Goal: Task Accomplishment & Management: Use online tool/utility

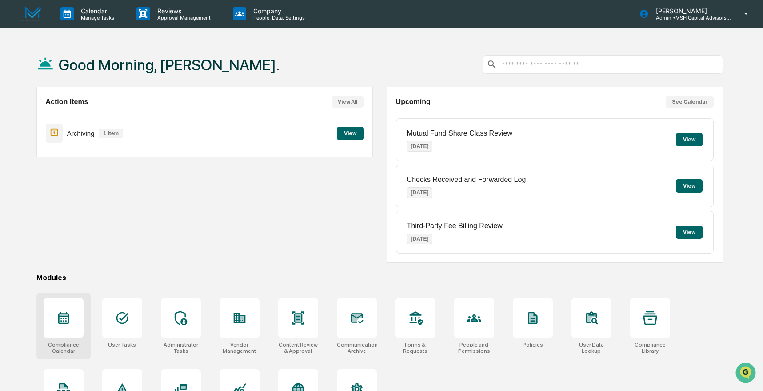
click at [68, 320] on icon at bounding box center [63, 318] width 11 height 12
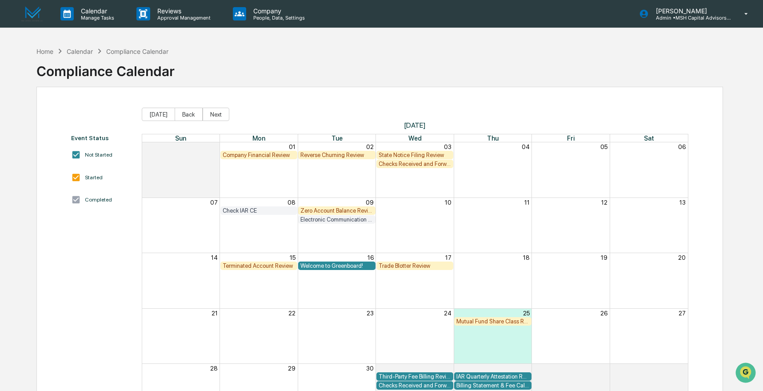
click at [312, 153] on div "Reverse Churning Review" at bounding box center [336, 155] width 72 height 7
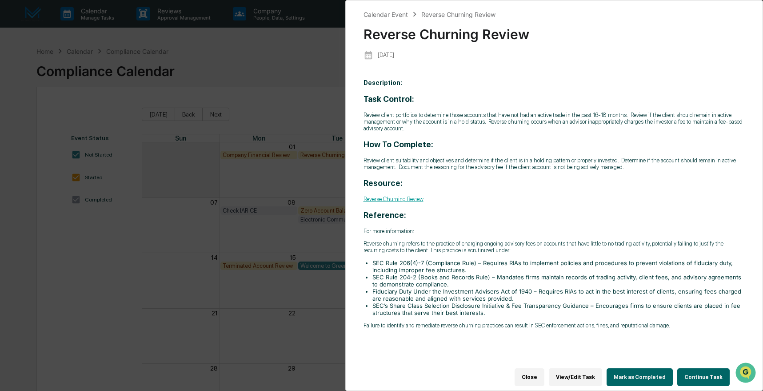
click at [686, 368] on button "Continue Task" at bounding box center [703, 377] width 52 height 18
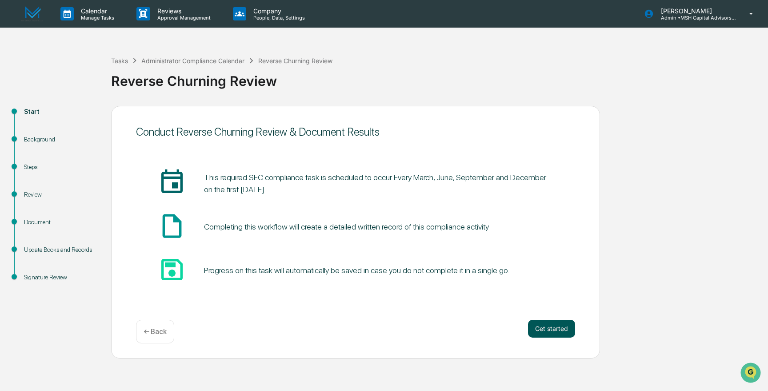
click at [553, 329] on button "Get started" at bounding box center [551, 329] width 47 height 18
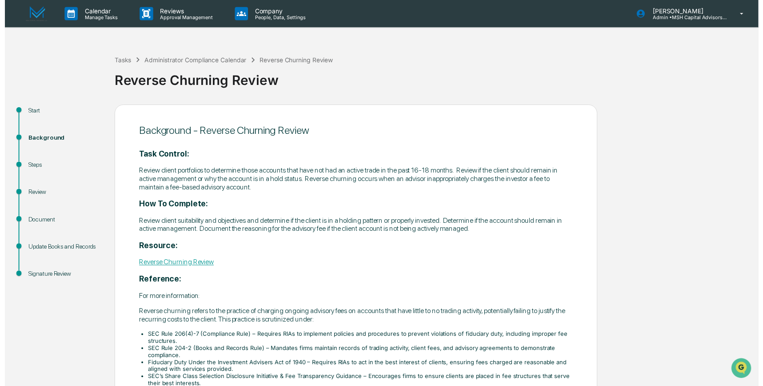
scroll to position [65, 0]
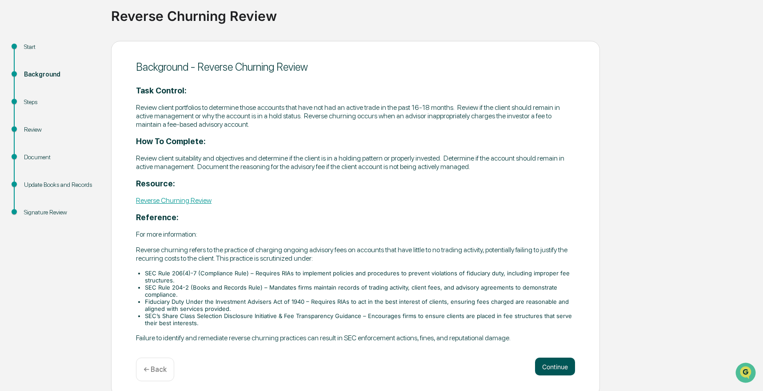
click at [551, 357] on button "Continue" at bounding box center [555, 366] width 40 height 18
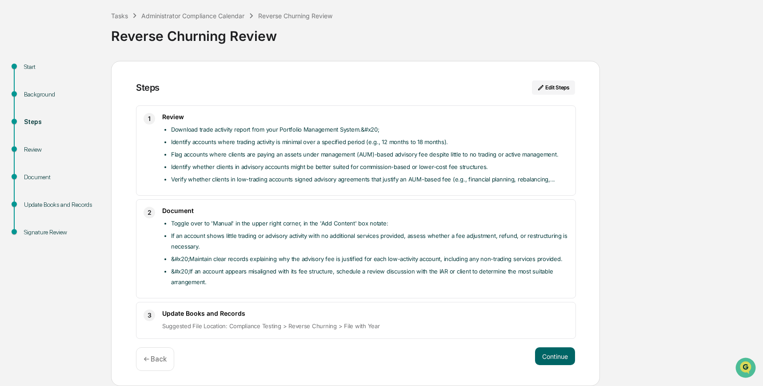
scroll to position [40, 0]
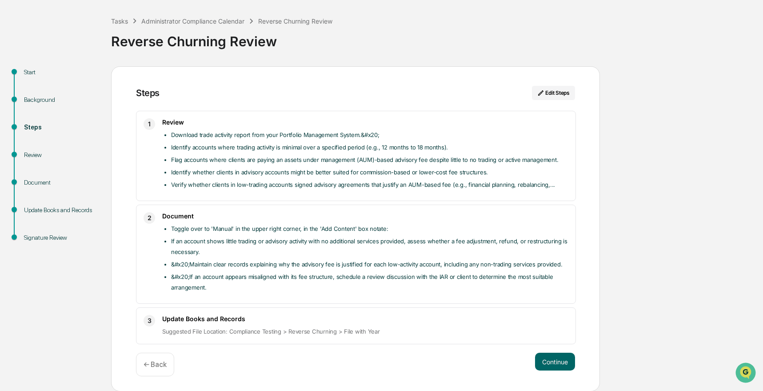
click at [551, 357] on button "Continue" at bounding box center [555, 361] width 40 height 18
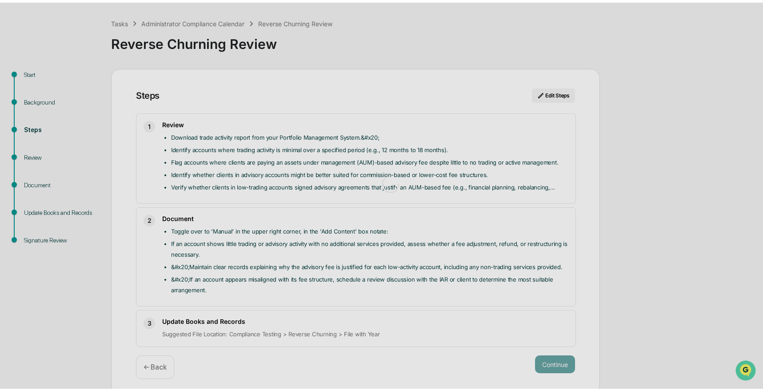
scroll to position [7, 0]
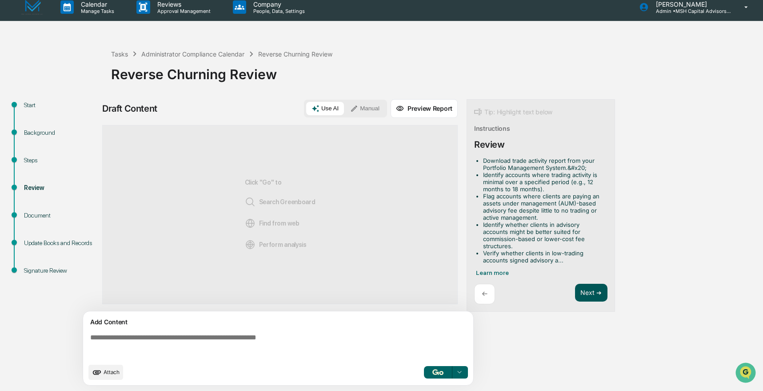
click at [624, 276] on div "Start Background Steps Review Document Update Books and Records Signature Revie…" at bounding box center [381, 245] width 754 height 292
click at [593, 290] on button "Next ➔" at bounding box center [591, 293] width 32 height 18
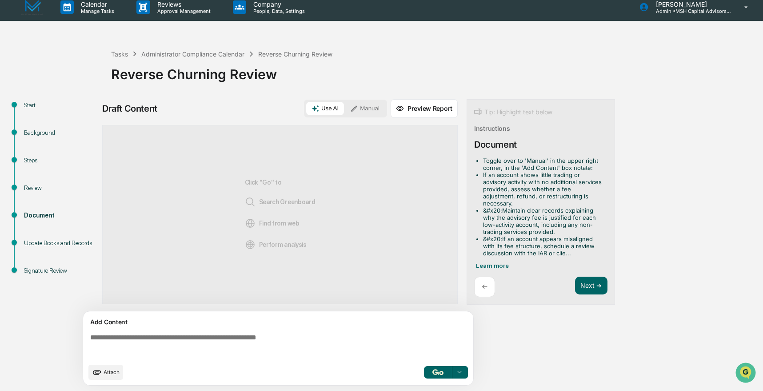
click at [368, 110] on button "Manual" at bounding box center [365, 108] width 40 height 13
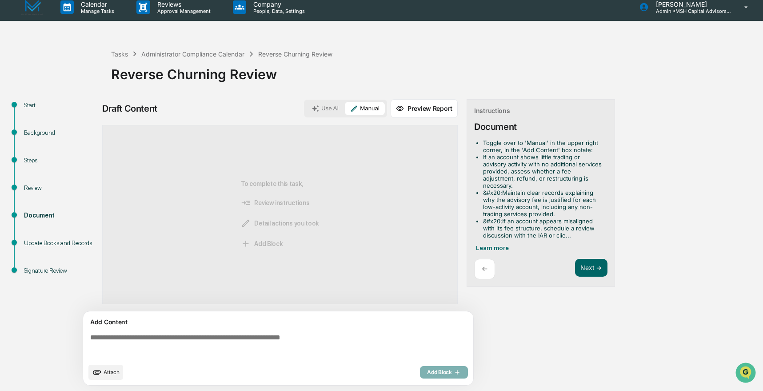
click at [107, 372] on span "Attach" at bounding box center [112, 371] width 16 height 7
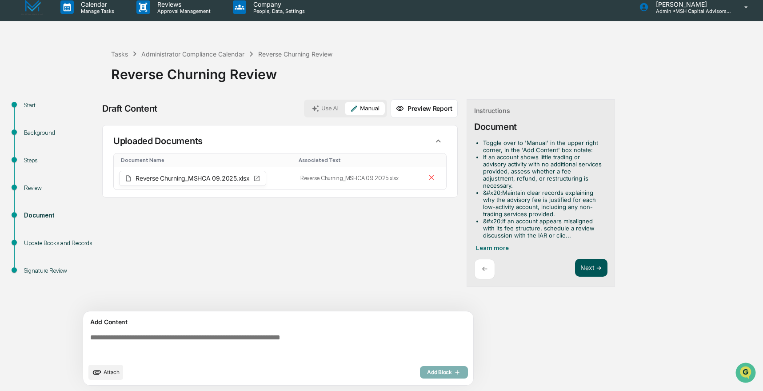
click at [591, 260] on button "Next ➔" at bounding box center [591, 268] width 32 height 18
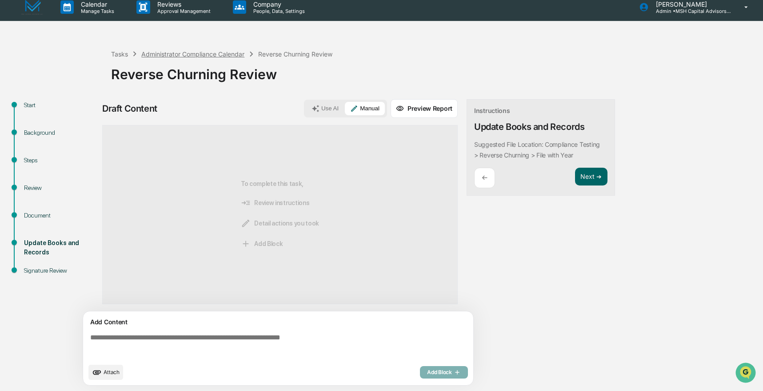
click at [192, 53] on div "Administrator Compliance Calendar" at bounding box center [192, 54] width 103 height 8
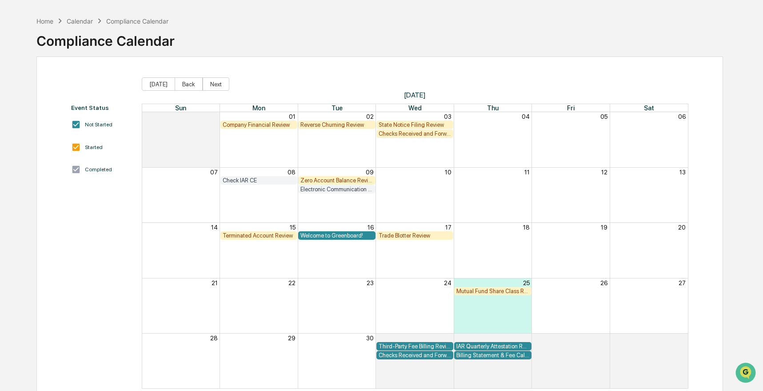
scroll to position [32, 0]
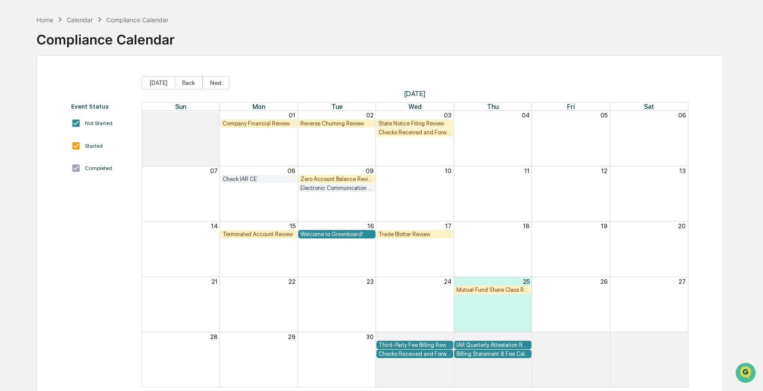
click at [398, 233] on div "Trade Blotter Review" at bounding box center [415, 234] width 72 height 7
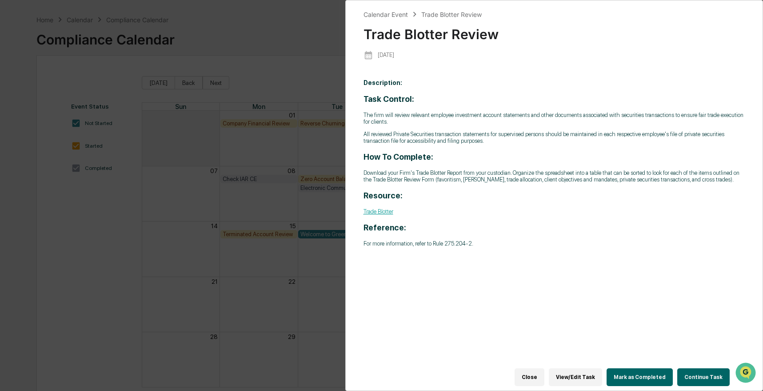
click at [692, 369] on button "Continue Task" at bounding box center [703, 377] width 52 height 18
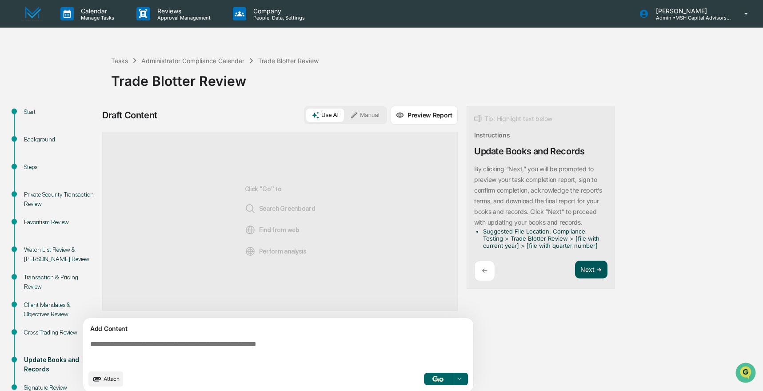
click at [587, 267] on button "Next ➔" at bounding box center [591, 269] width 32 height 18
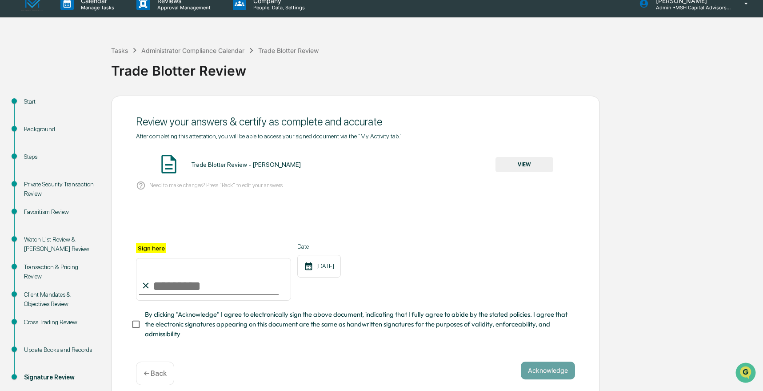
scroll to position [13, 0]
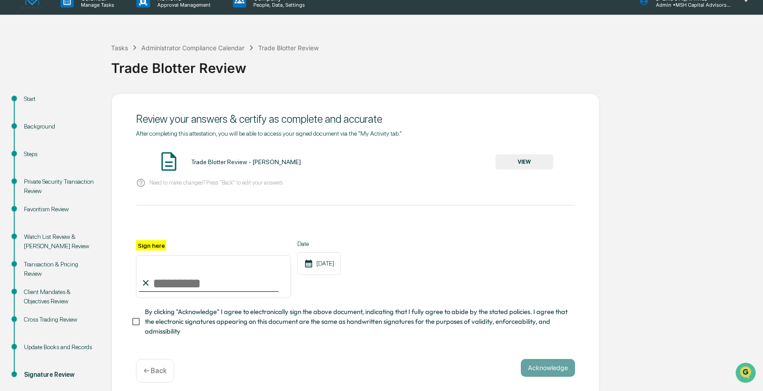
click at [151, 368] on p "← Back" at bounding box center [155, 370] width 23 height 8
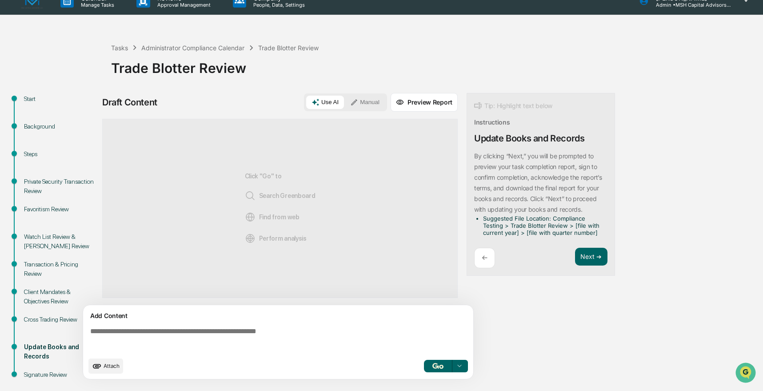
click at [368, 104] on button "Manual" at bounding box center [365, 102] width 40 height 13
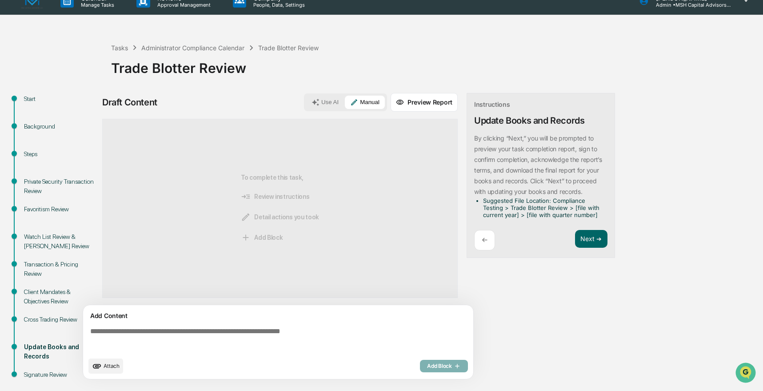
click at [105, 365] on span "Attach" at bounding box center [112, 365] width 16 height 7
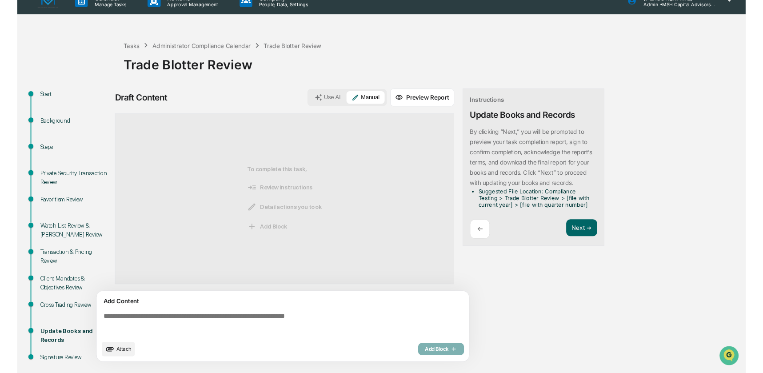
scroll to position [28, 0]
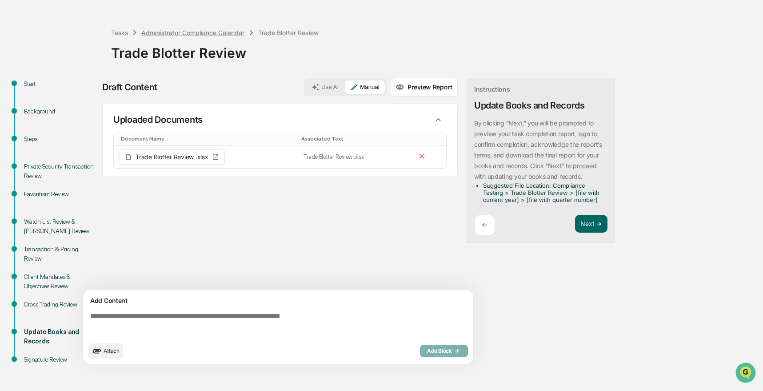
click at [184, 32] on div "Administrator Compliance Calendar" at bounding box center [192, 33] width 103 height 8
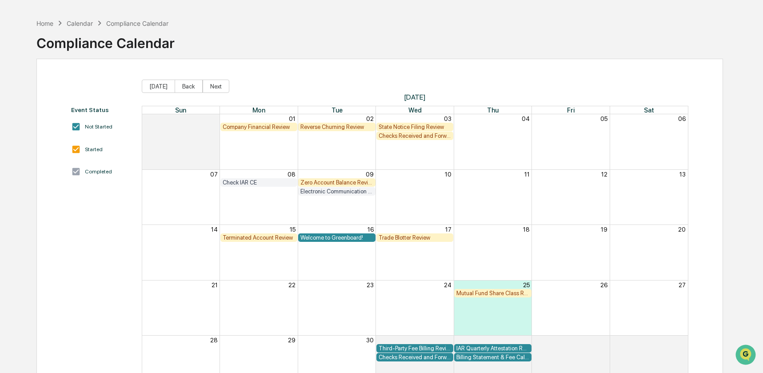
click at [320, 180] on div "Zero Account Balance Review" at bounding box center [336, 182] width 72 height 7
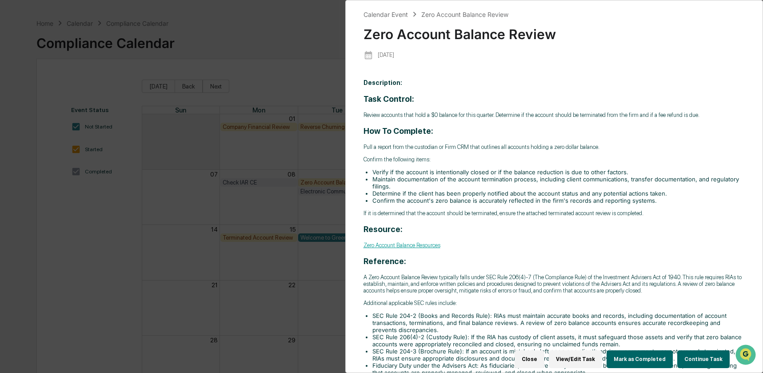
click at [694, 353] on button "Continue Task" at bounding box center [703, 359] width 52 height 18
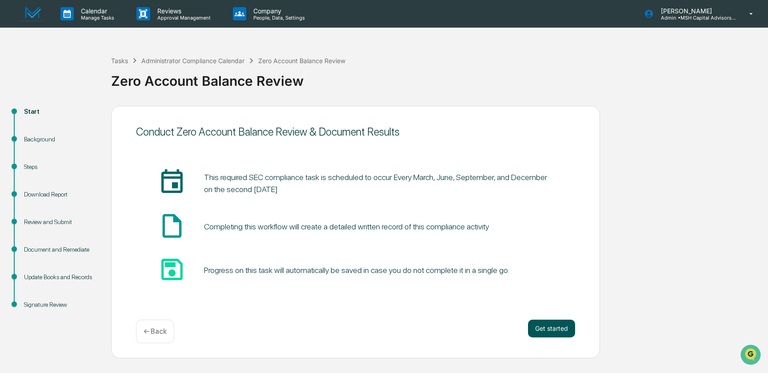
click at [553, 325] on button "Get started" at bounding box center [551, 329] width 47 height 18
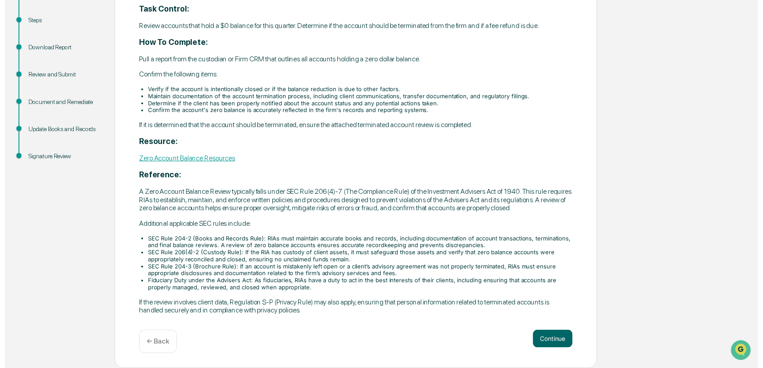
scroll to position [156, 0]
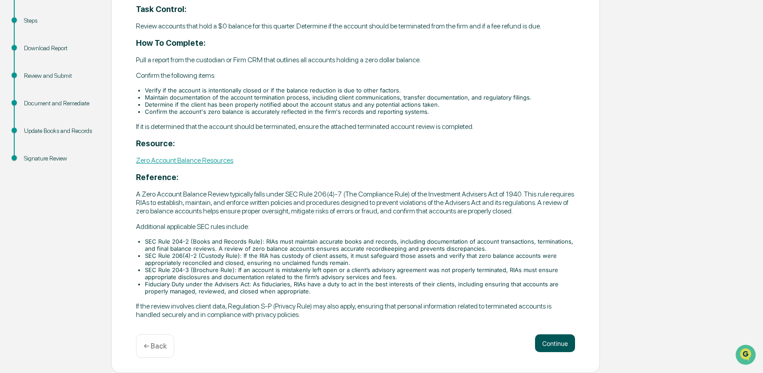
click at [554, 343] on button "Continue" at bounding box center [555, 343] width 40 height 18
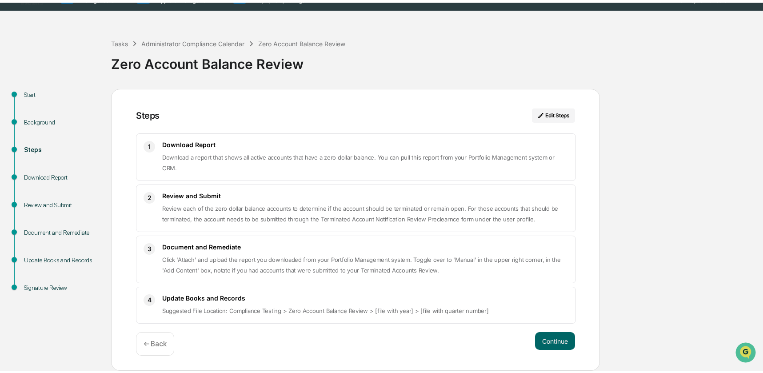
scroll to position [4, 0]
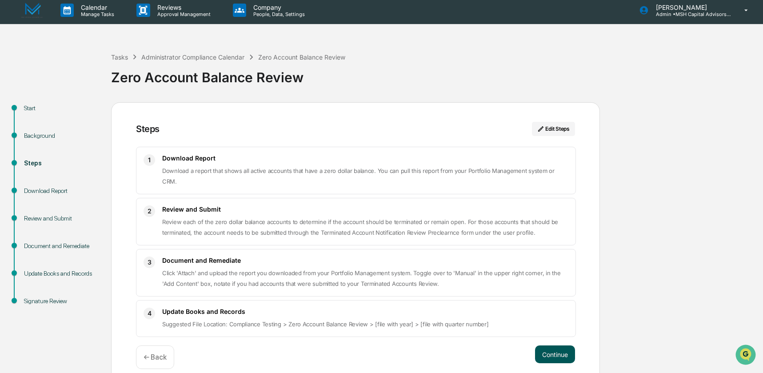
click at [554, 345] on button "Continue" at bounding box center [555, 354] width 40 height 18
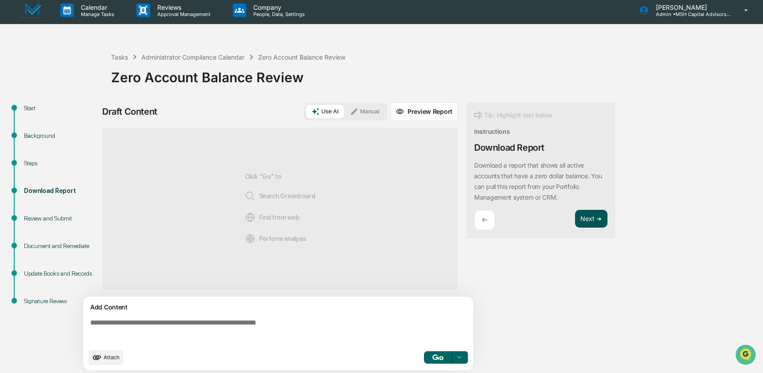
click at [588, 221] on button "Next ➔" at bounding box center [591, 219] width 32 height 18
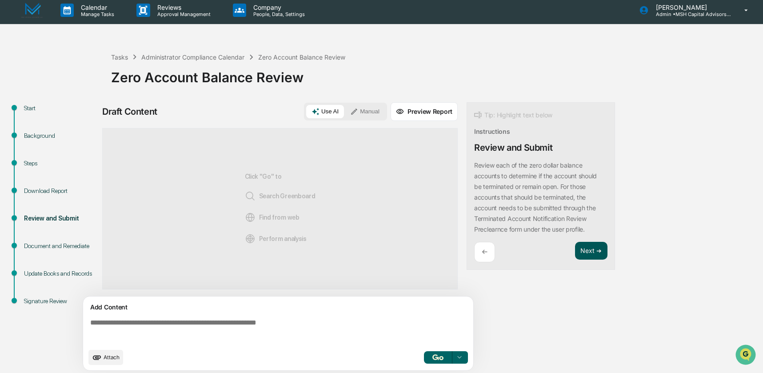
click at [582, 248] on button "Next ➔" at bounding box center [591, 251] width 32 height 18
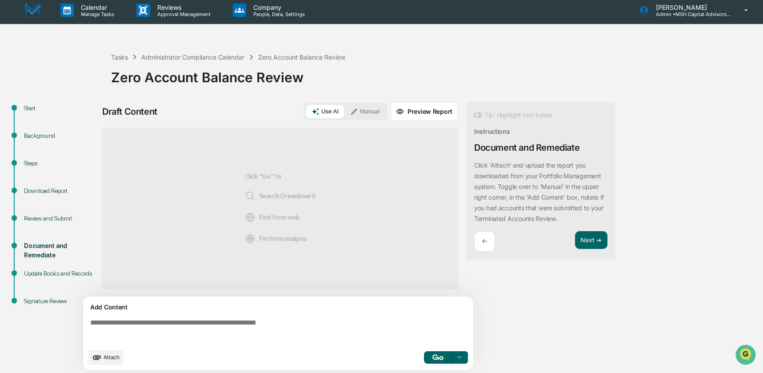
click at [373, 114] on button "Manual" at bounding box center [365, 111] width 40 height 13
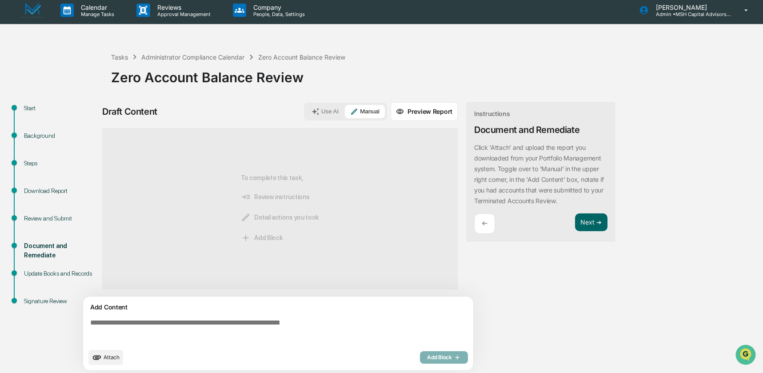
click at [110, 356] on span "Attach" at bounding box center [112, 357] width 16 height 7
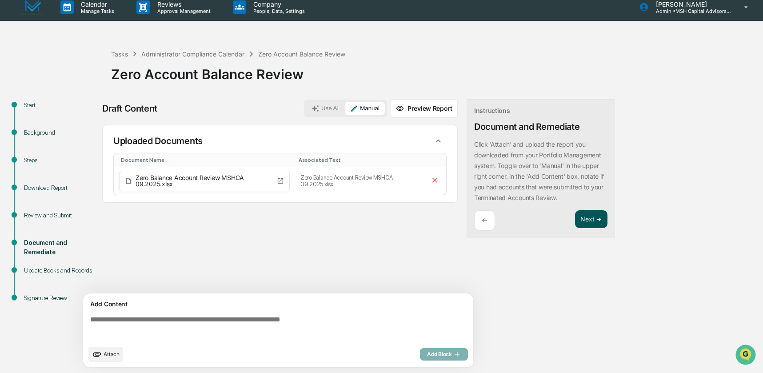
click at [585, 222] on button "Next ➔" at bounding box center [591, 219] width 32 height 18
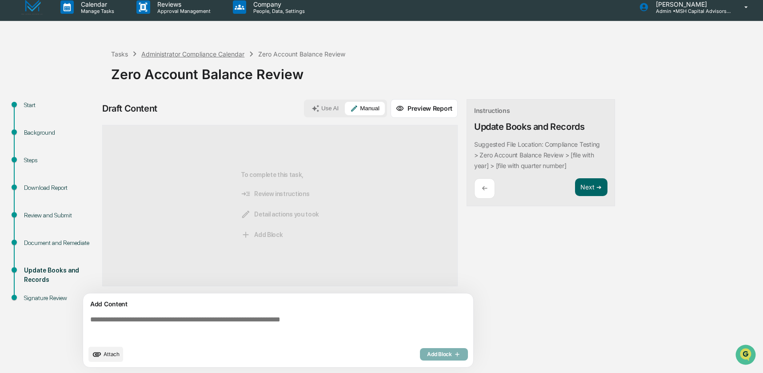
click at [197, 53] on div "Administrator Compliance Calendar" at bounding box center [192, 54] width 103 height 8
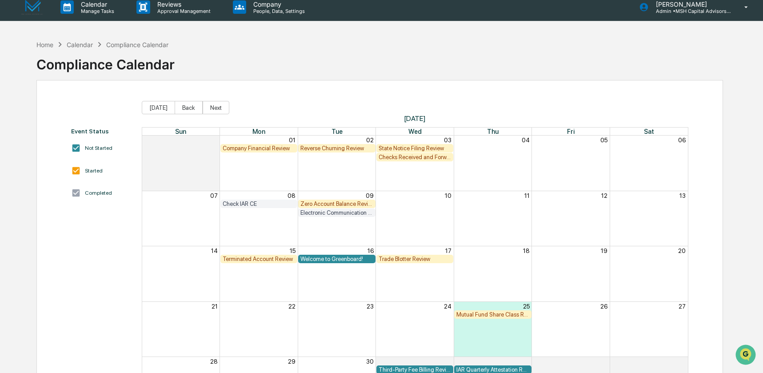
click at [412, 148] on div "State Notice Filing Review" at bounding box center [415, 148] width 72 height 7
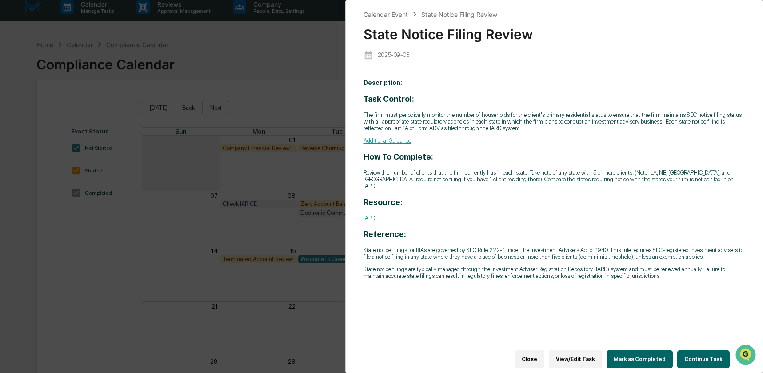
click at [690, 352] on button "Continue Task" at bounding box center [703, 359] width 52 height 18
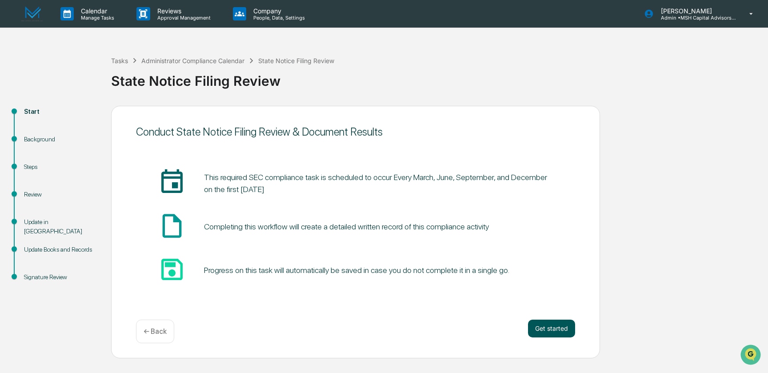
click at [558, 328] on button "Get started" at bounding box center [551, 329] width 47 height 18
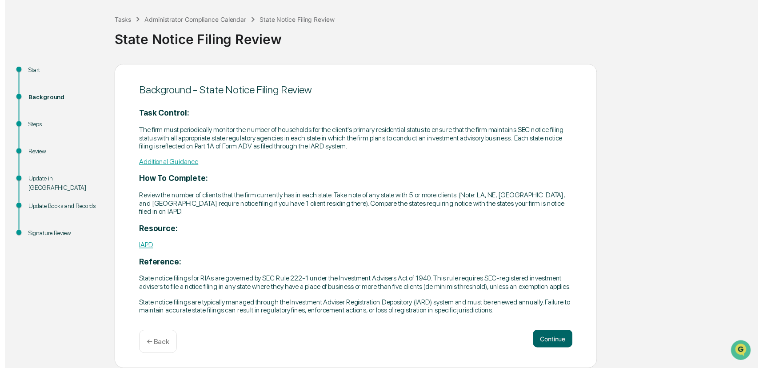
scroll to position [51, 0]
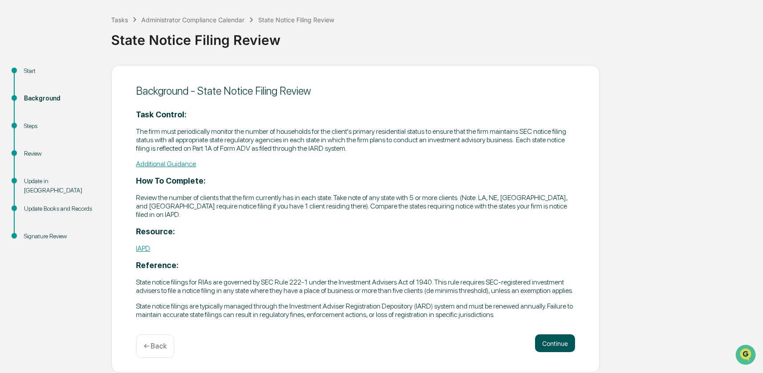
click at [553, 342] on button "Continue" at bounding box center [555, 343] width 40 height 18
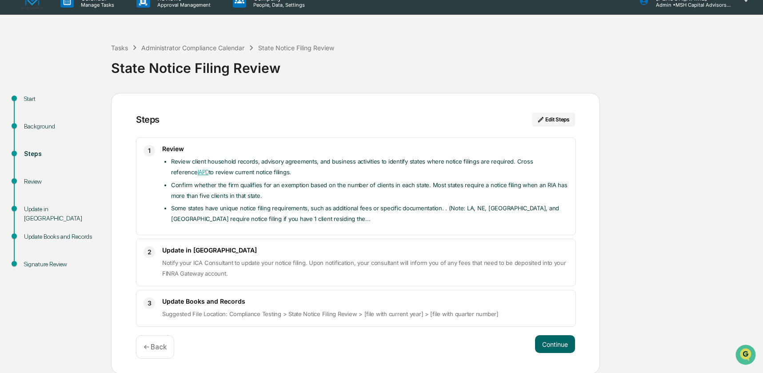
click at [553, 342] on button "Continue" at bounding box center [555, 344] width 40 height 18
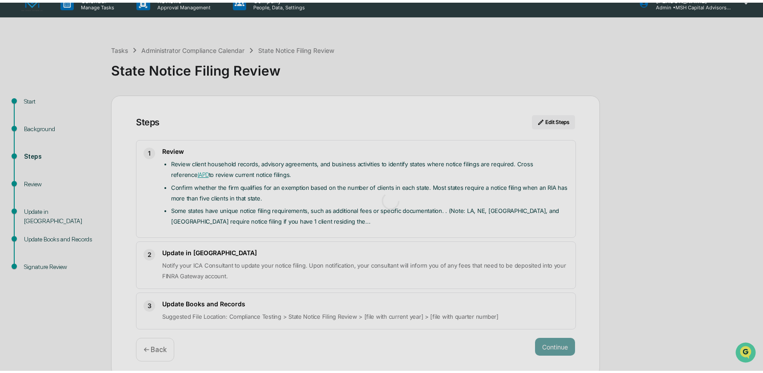
scroll to position [7, 0]
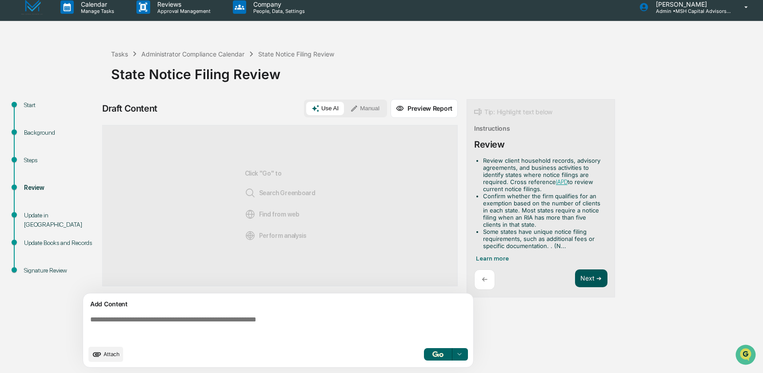
click at [588, 278] on button "Next ➔" at bounding box center [591, 278] width 32 height 18
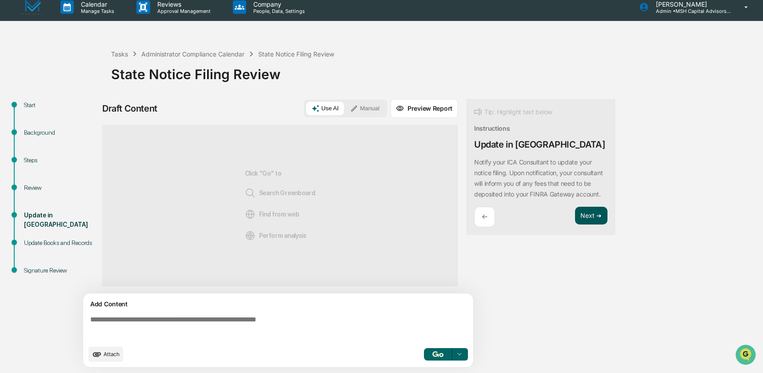
click at [589, 224] on button "Next ➔" at bounding box center [591, 216] width 32 height 18
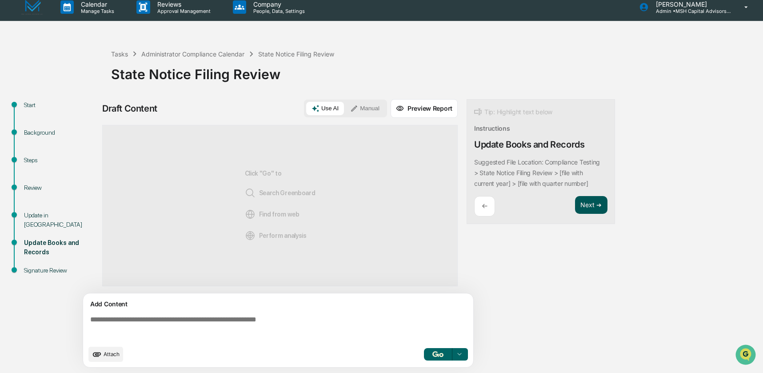
click at [589, 206] on button "Next ➔" at bounding box center [591, 205] width 32 height 18
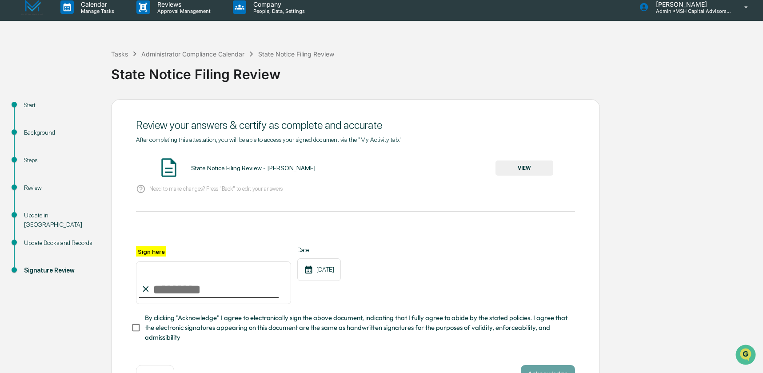
click at [516, 167] on button "VIEW" at bounding box center [525, 167] width 58 height 15
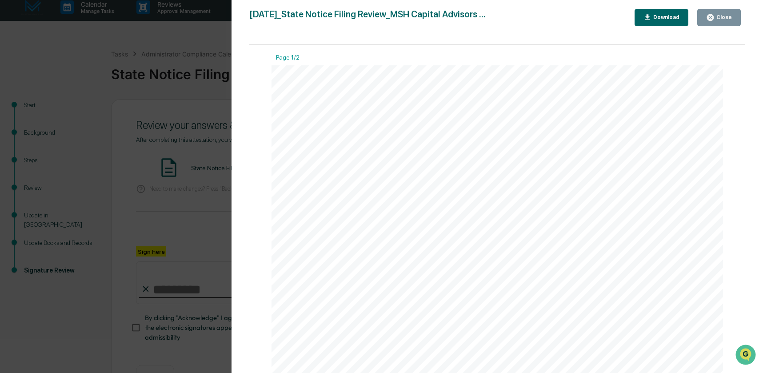
click at [714, 16] on icon "button" at bounding box center [710, 17] width 7 height 7
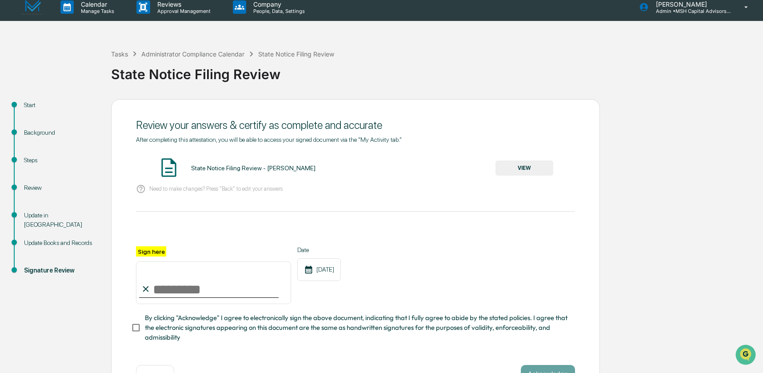
click at [164, 285] on input "Sign here" at bounding box center [213, 282] width 155 height 43
type input "**********"
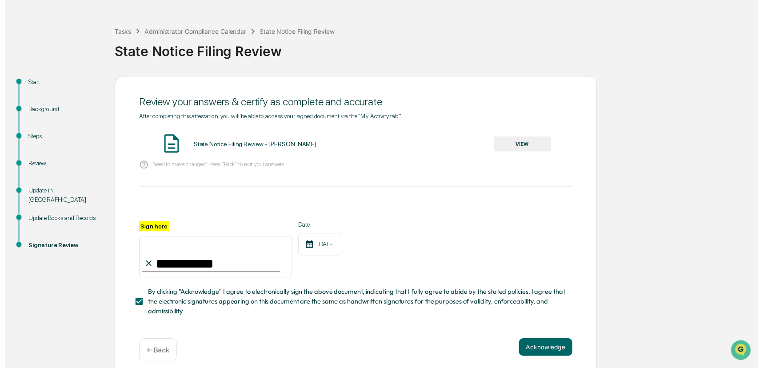
scroll to position [36, 0]
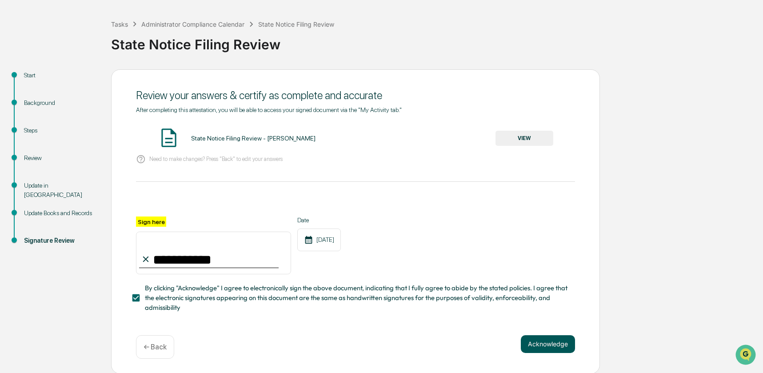
click at [538, 339] on button "Acknowledge" at bounding box center [548, 344] width 54 height 18
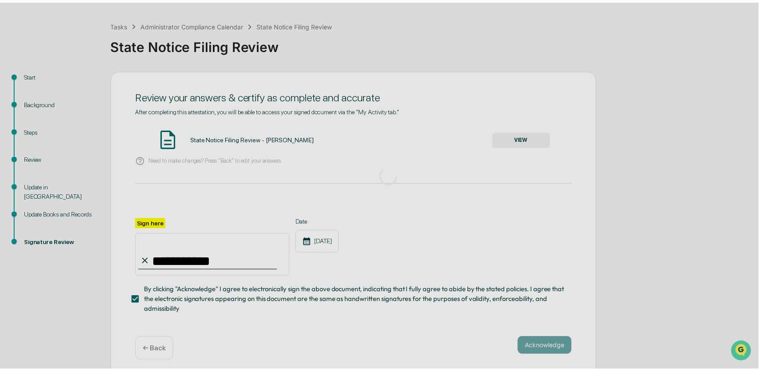
scroll to position [0, 0]
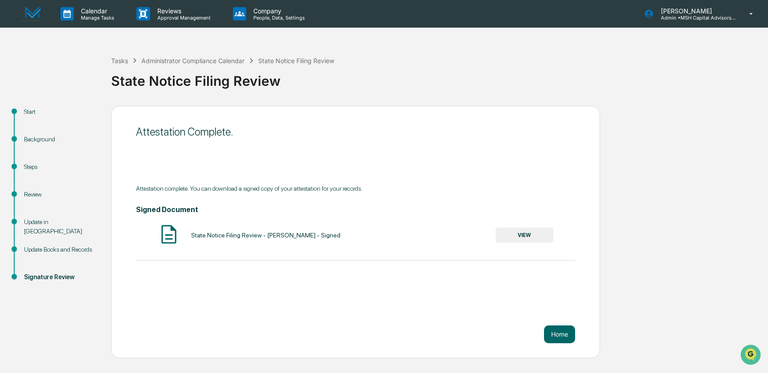
click at [522, 236] on button "VIEW" at bounding box center [525, 235] width 58 height 15
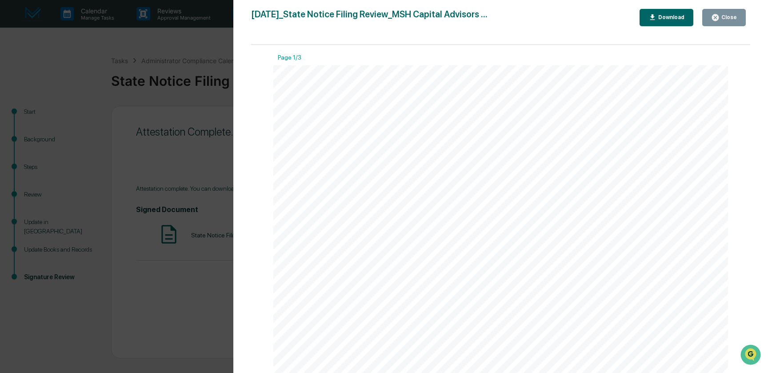
click at [666, 16] on div "Download" at bounding box center [670, 17] width 28 height 6
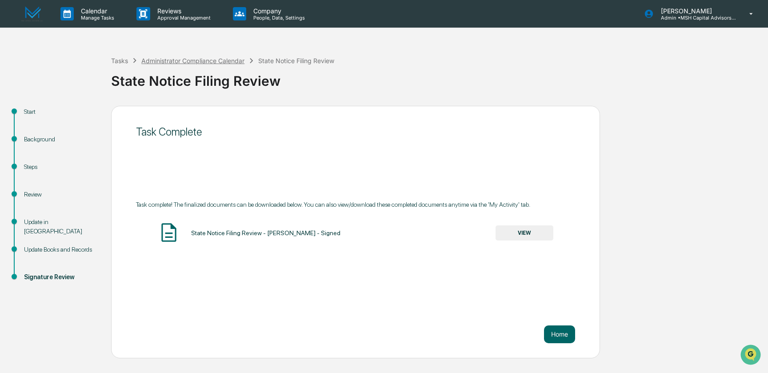
click at [195, 59] on div "Administrator Compliance Calendar" at bounding box center [192, 61] width 103 height 8
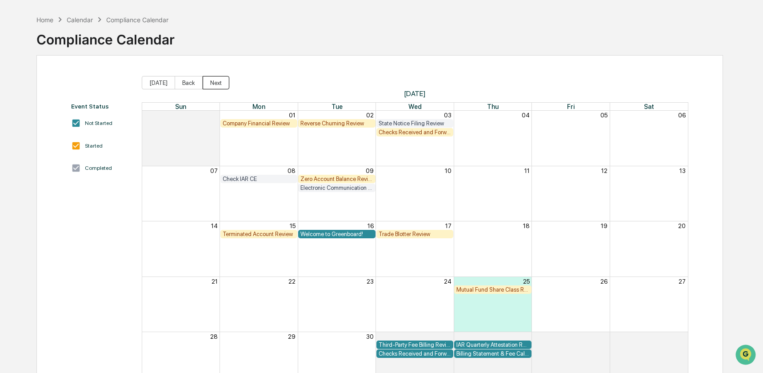
scroll to position [31, 0]
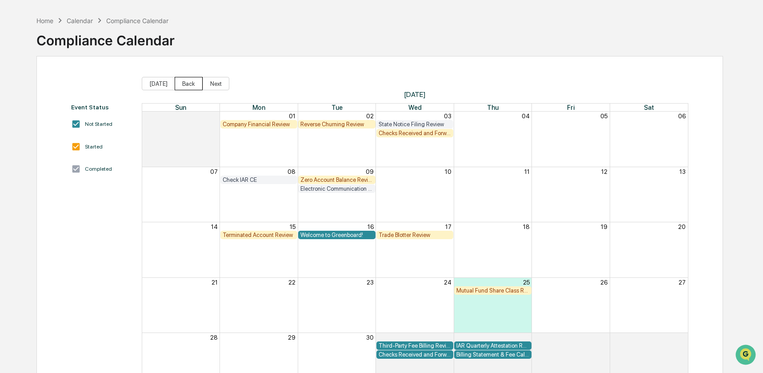
click at [192, 83] on button "Back" at bounding box center [189, 83] width 28 height 13
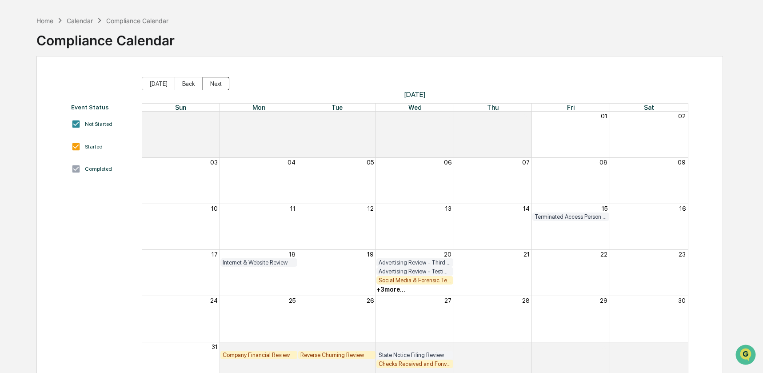
click at [217, 85] on button "Next" at bounding box center [216, 83] width 27 height 13
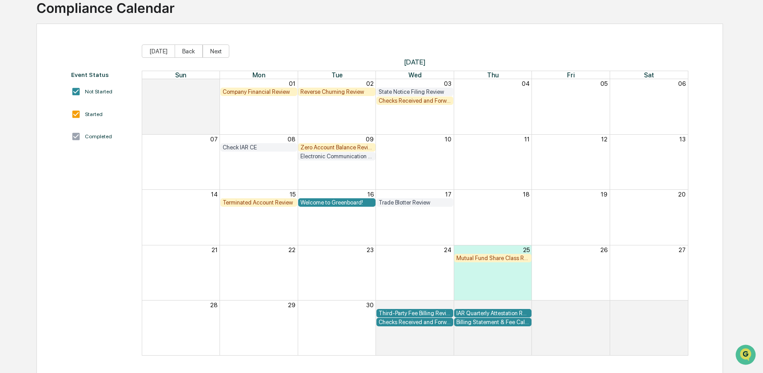
scroll to position [62, 0]
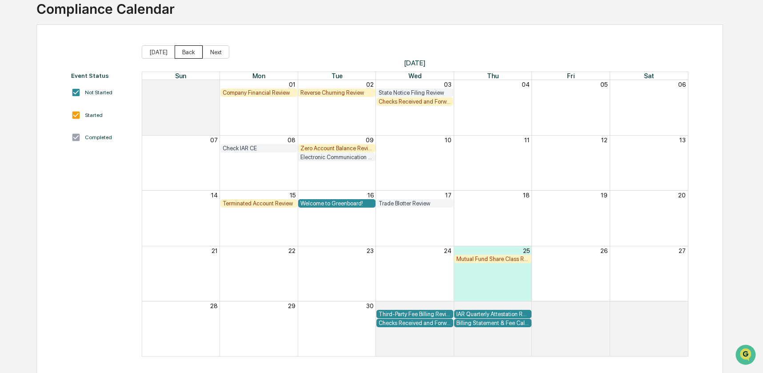
click at [192, 52] on button "Back" at bounding box center [189, 51] width 28 height 13
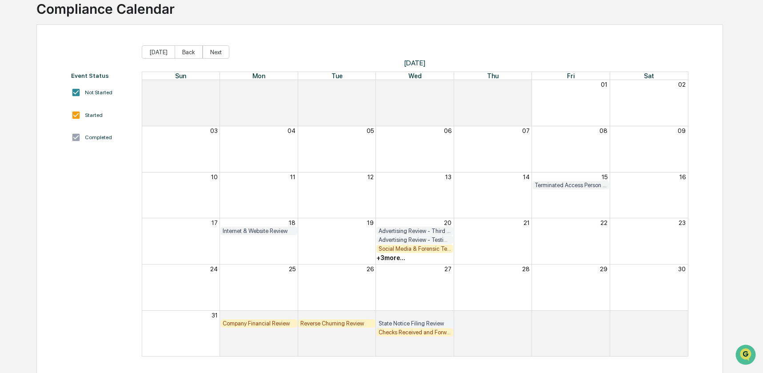
click at [388, 260] on div "+ 3 more..." at bounding box center [390, 257] width 29 height 7
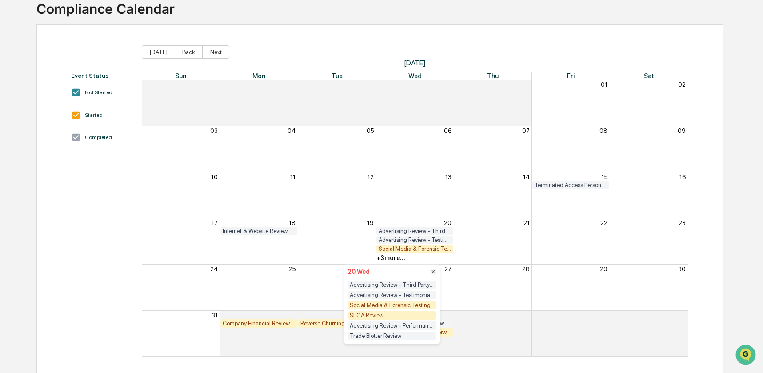
click at [467, 270] on div "28" at bounding box center [493, 268] width 78 height 8
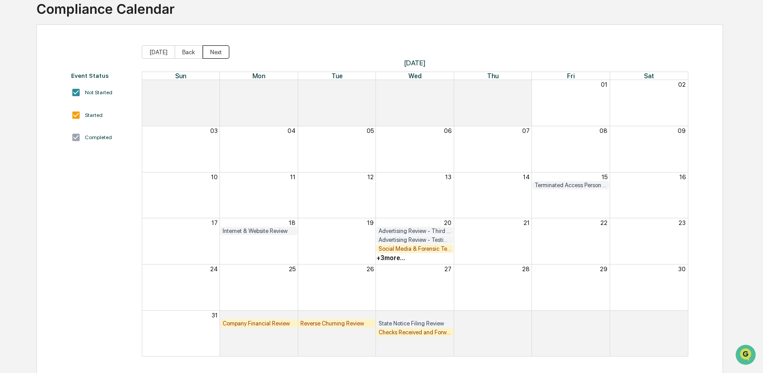
click at [211, 51] on button "Next" at bounding box center [216, 51] width 27 height 13
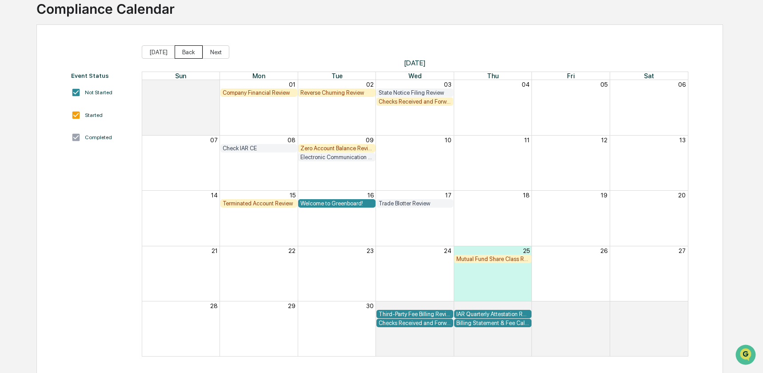
click at [186, 48] on button "Back" at bounding box center [189, 51] width 28 height 13
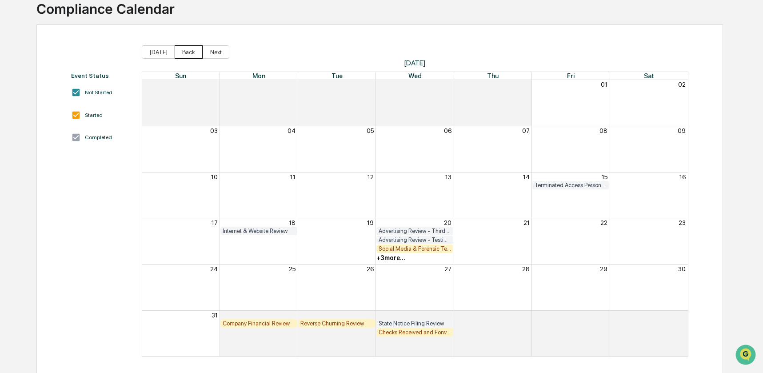
click at [187, 52] on button "Back" at bounding box center [189, 51] width 28 height 13
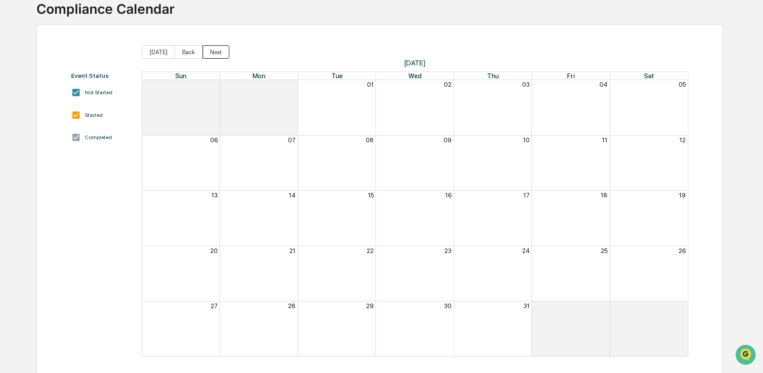
click at [213, 52] on button "Next" at bounding box center [216, 51] width 27 height 13
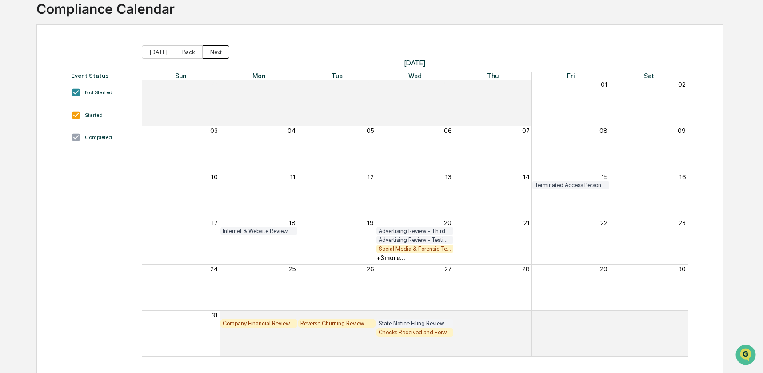
click at [213, 52] on button "Next" at bounding box center [216, 51] width 27 height 13
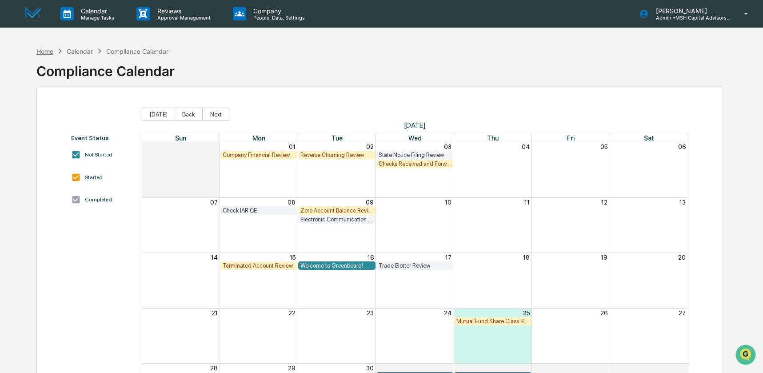
click at [52, 53] on div "Home" at bounding box center [44, 52] width 17 height 8
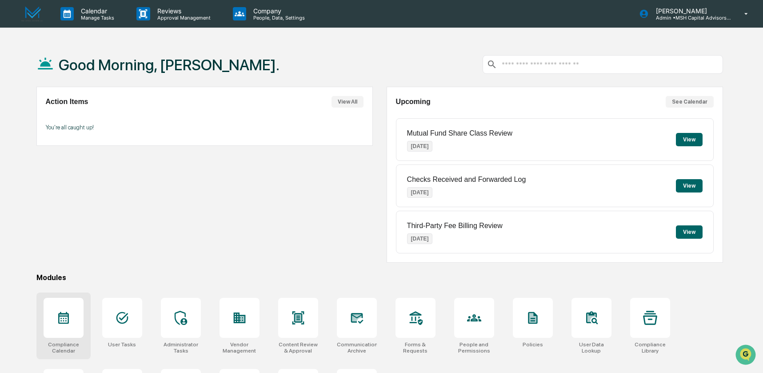
click at [72, 317] on div at bounding box center [64, 318] width 40 height 40
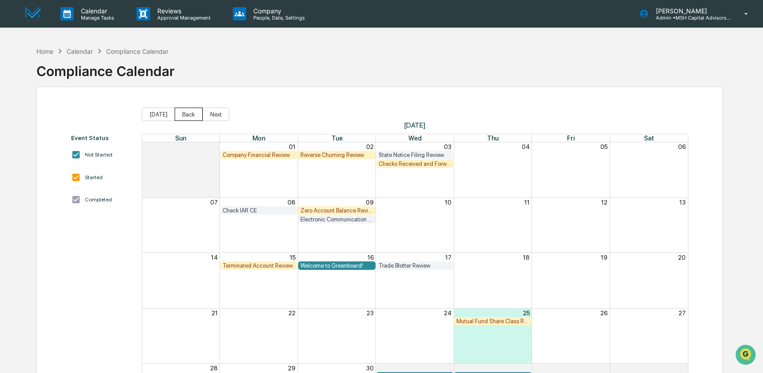
click at [191, 116] on button "Back" at bounding box center [189, 114] width 28 height 13
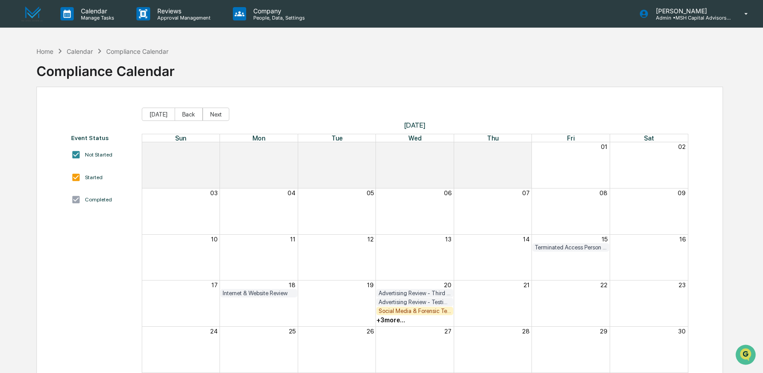
drag, startPoint x: 387, startPoint y: 319, endPoint x: 402, endPoint y: 316, distance: 14.9
click at [387, 319] on div "+ 3 more..." at bounding box center [390, 319] width 29 height 7
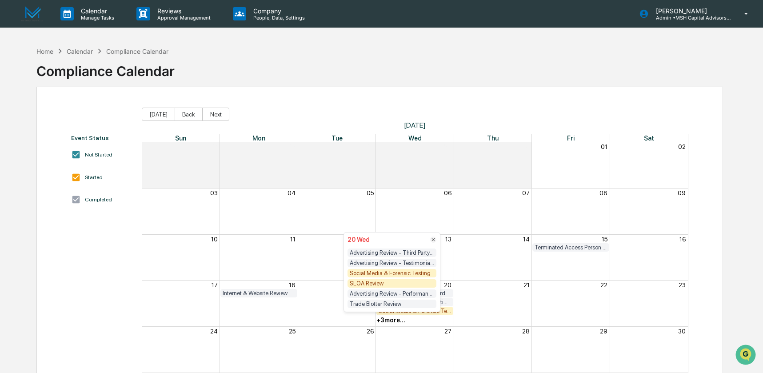
click at [364, 285] on div "SLOA Review" at bounding box center [392, 283] width 89 height 8
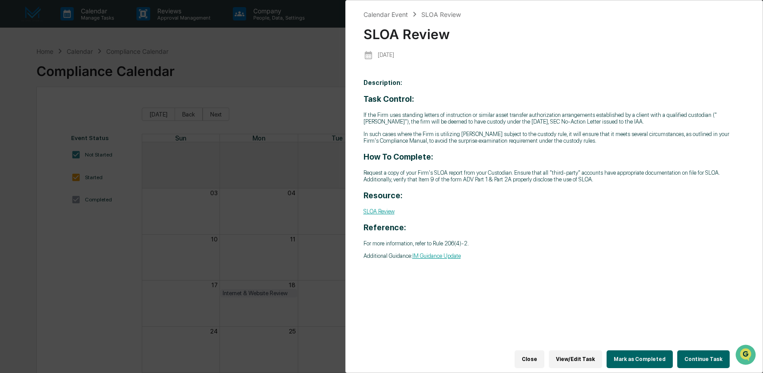
click at [694, 352] on button "Continue Task" at bounding box center [703, 359] width 52 height 18
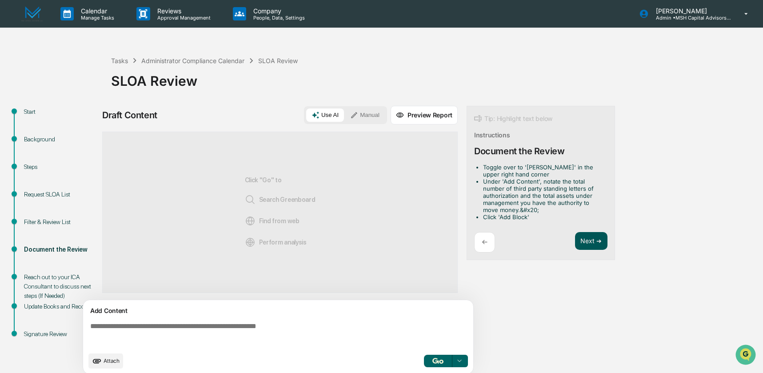
click at [588, 233] on button "Next ➔" at bounding box center [591, 241] width 32 height 18
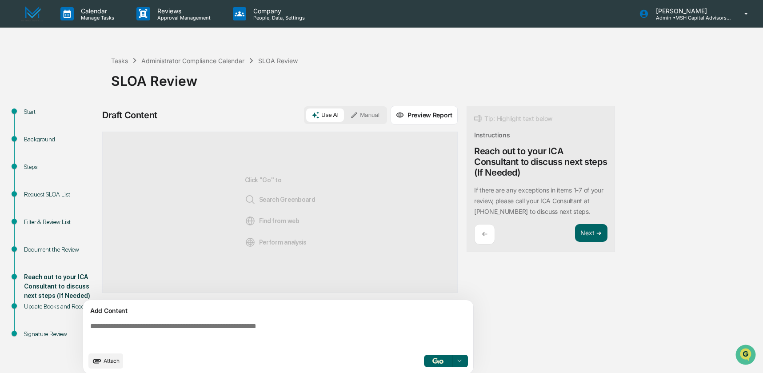
click at [488, 235] on p "←" at bounding box center [485, 234] width 6 height 8
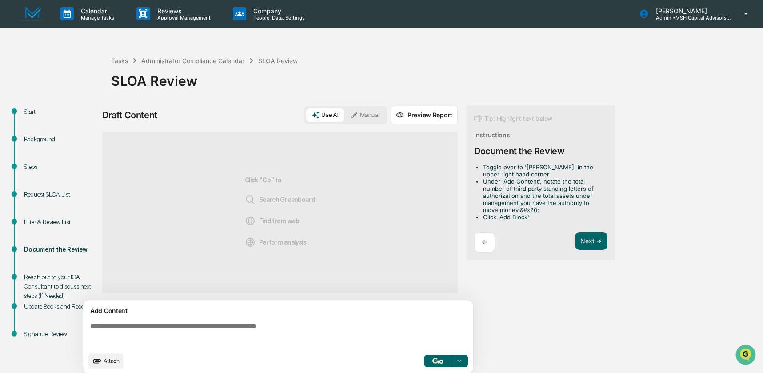
click at [360, 118] on button "Manual" at bounding box center [365, 114] width 40 height 13
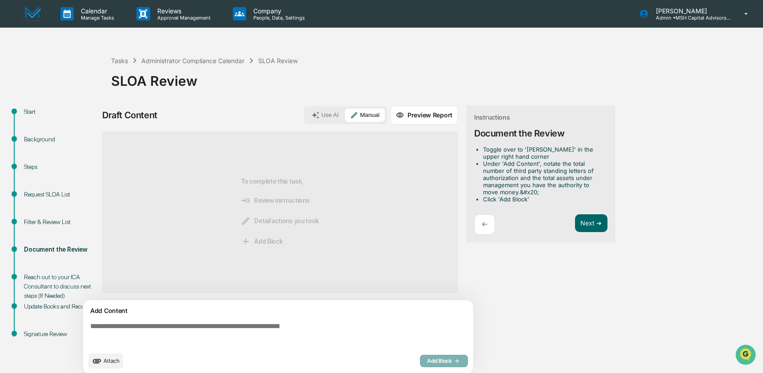
click at [106, 359] on span "Attach" at bounding box center [112, 360] width 16 height 7
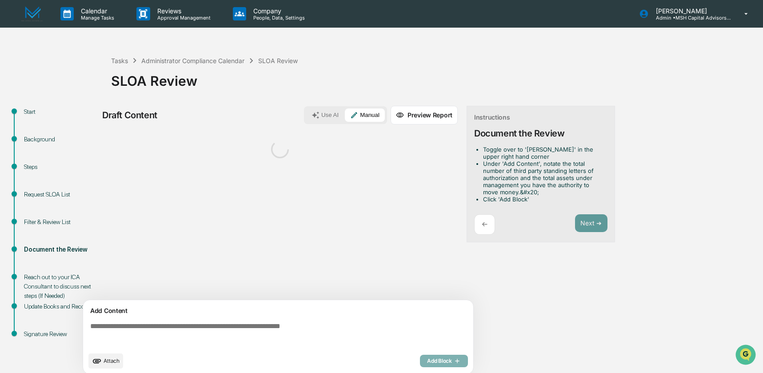
scroll to position [7, 0]
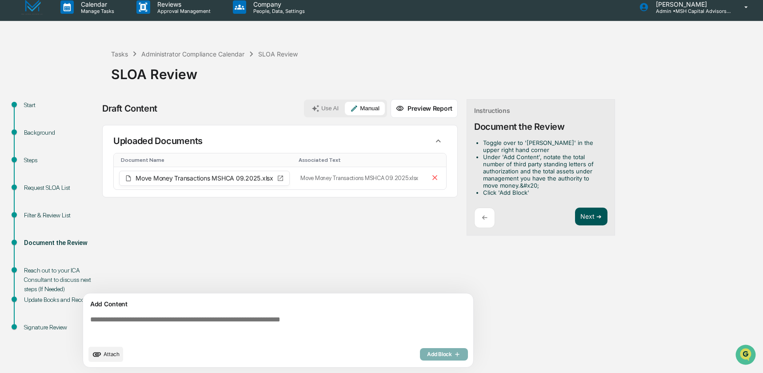
click at [585, 216] on button "Next ➔" at bounding box center [591, 217] width 32 height 18
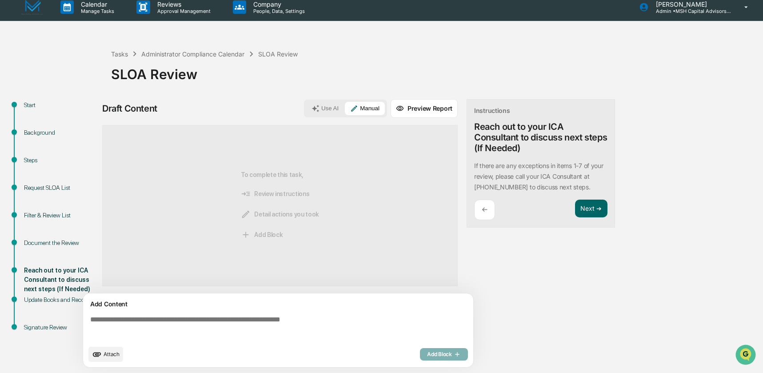
click at [480, 208] on div "←" at bounding box center [484, 210] width 21 height 21
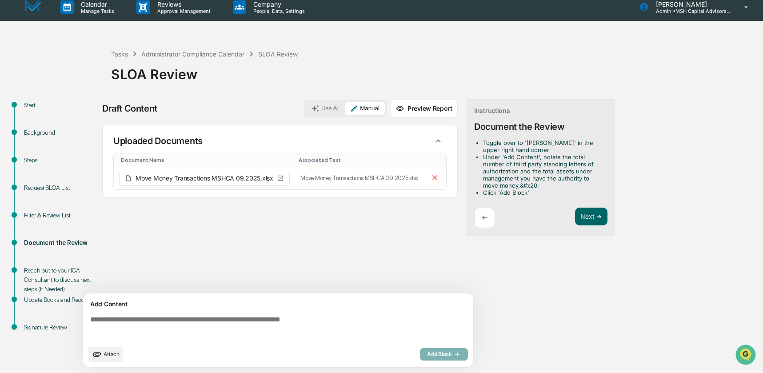
click at [313, 243] on div "Sources Uploaded Documents Document Name Associated Text Move Money Transaction…" at bounding box center [280, 209] width 356 height 168
click at [434, 180] on icon at bounding box center [435, 177] width 8 height 8
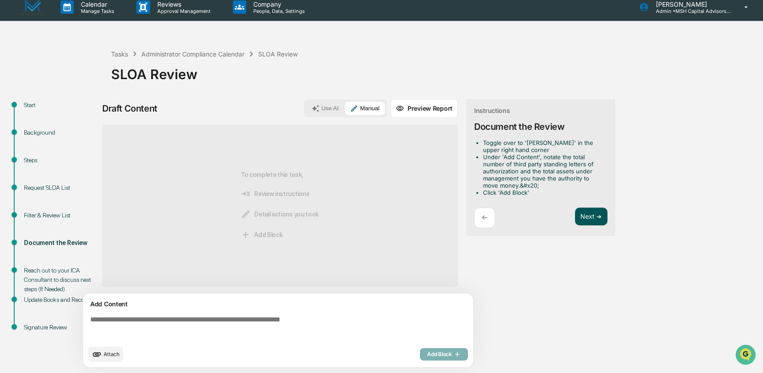
click at [594, 215] on button "Next ➔" at bounding box center [591, 217] width 32 height 18
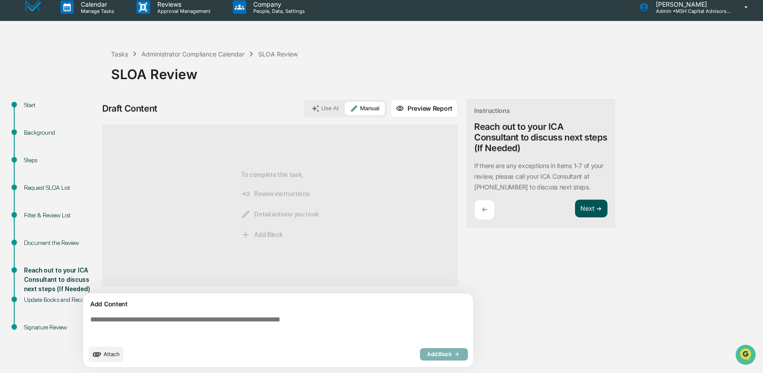
click at [589, 209] on button "Next ➔" at bounding box center [591, 209] width 32 height 18
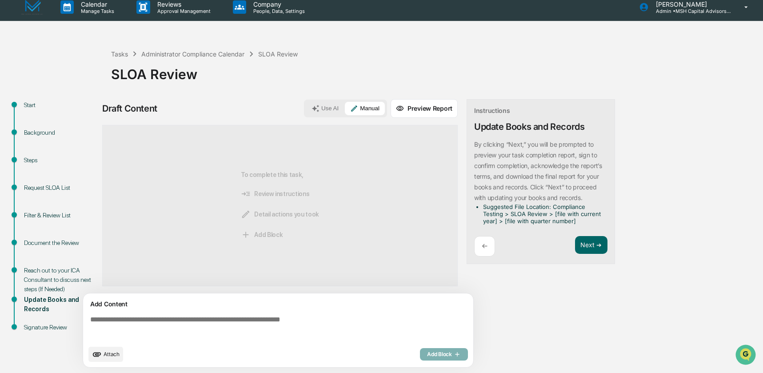
click at [487, 243] on p "←" at bounding box center [485, 246] width 6 height 8
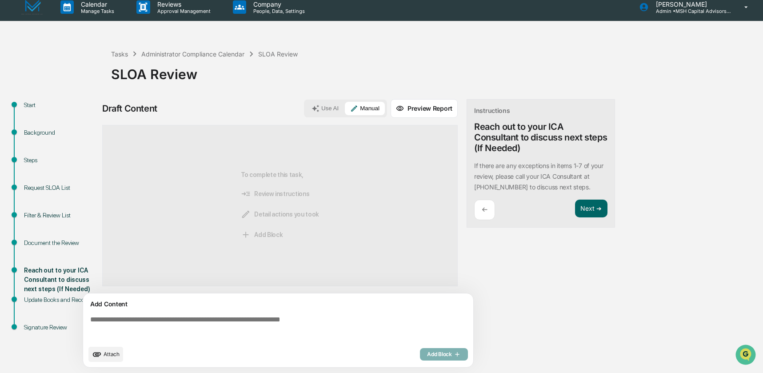
click at [487, 209] on p "←" at bounding box center [485, 209] width 6 height 8
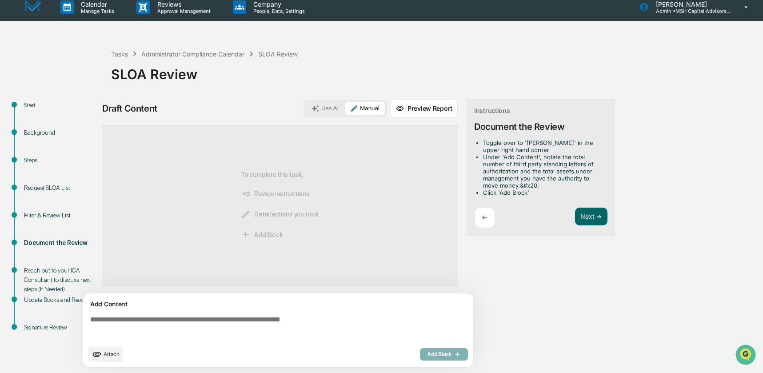
click at [114, 354] on span "Attach" at bounding box center [112, 354] width 16 height 7
click at [104, 354] on span "Attach" at bounding box center [112, 354] width 16 height 7
click at [588, 217] on button "Next ➔" at bounding box center [591, 217] width 32 height 18
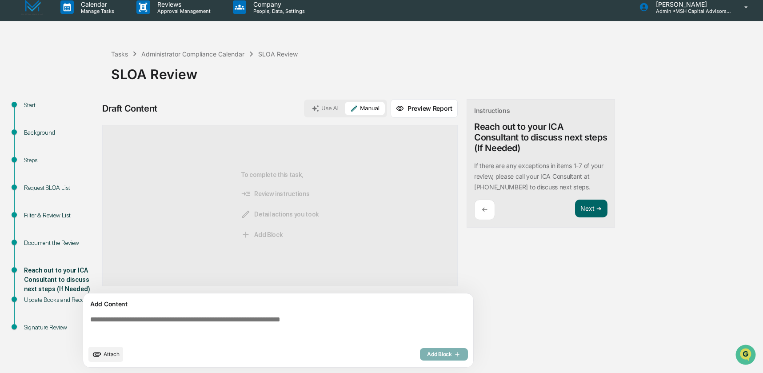
click at [488, 212] on div "←" at bounding box center [484, 210] width 21 height 21
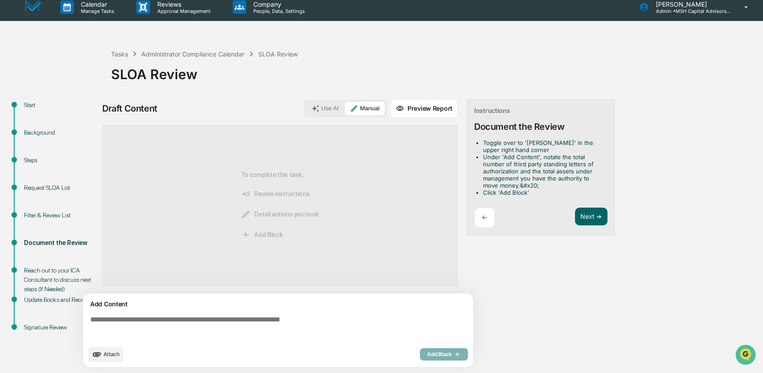
click at [483, 216] on p "←" at bounding box center [485, 217] width 6 height 8
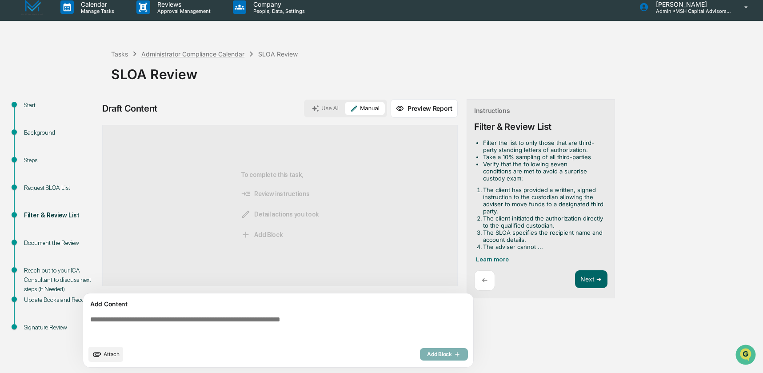
click at [175, 54] on div "Administrator Compliance Calendar" at bounding box center [192, 54] width 103 height 8
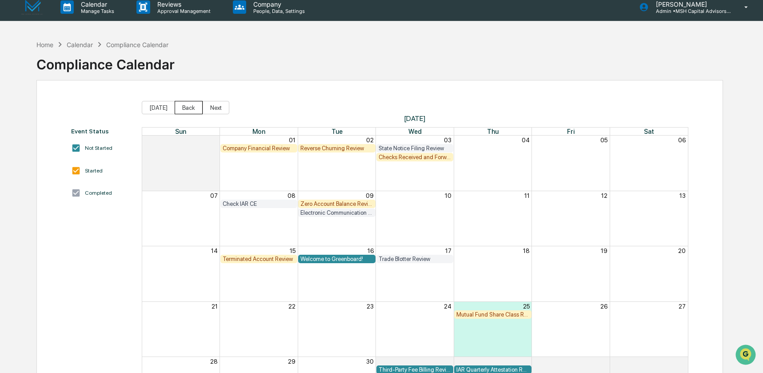
click at [182, 108] on button "Back" at bounding box center [189, 107] width 28 height 13
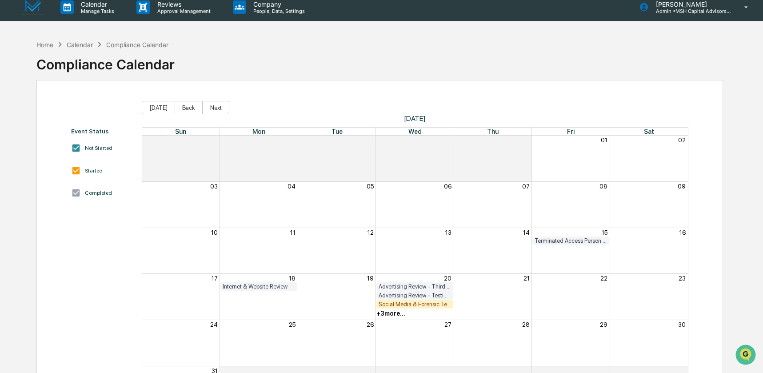
click at [392, 315] on div "+ 3 more..." at bounding box center [390, 313] width 29 height 7
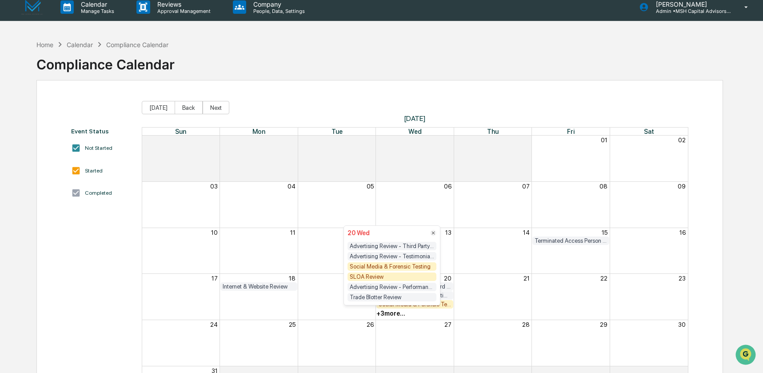
click at [376, 276] on div "SLOA Review" at bounding box center [392, 276] width 89 height 8
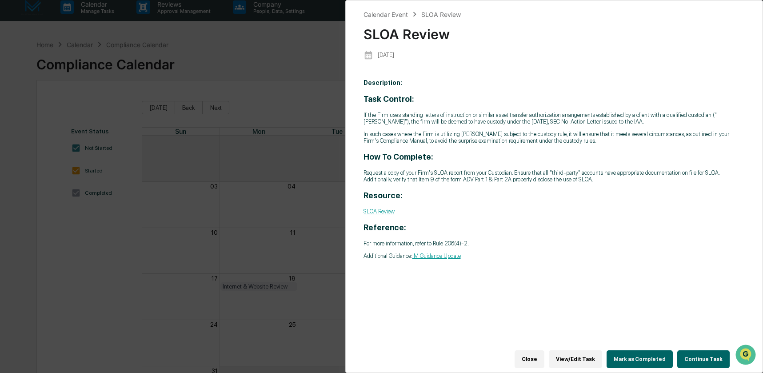
click at [709, 351] on button "Continue Task" at bounding box center [703, 359] width 52 height 18
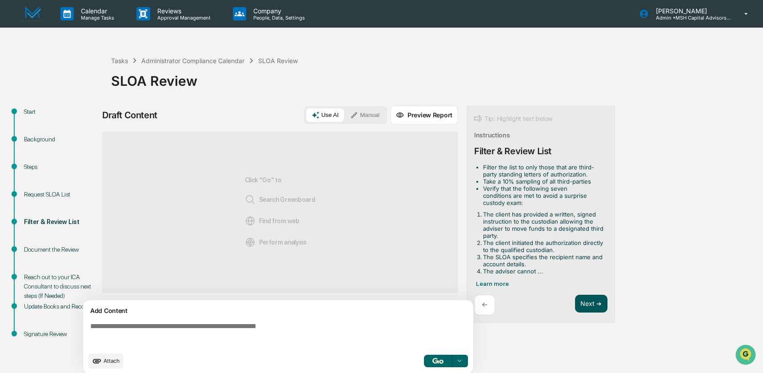
click at [586, 303] on button "Next ➔" at bounding box center [591, 304] width 32 height 18
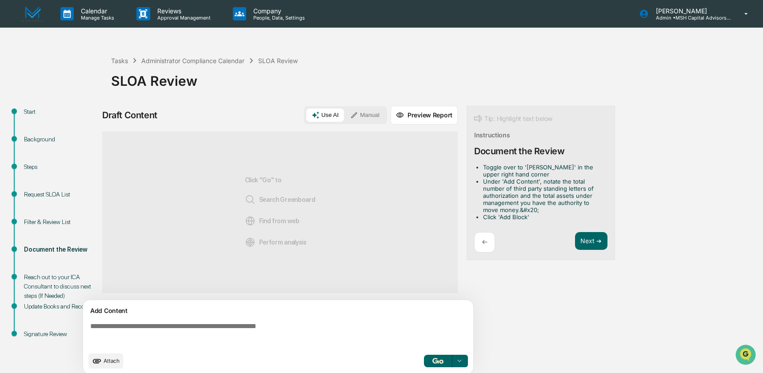
click at [363, 114] on button "Manual" at bounding box center [365, 114] width 40 height 13
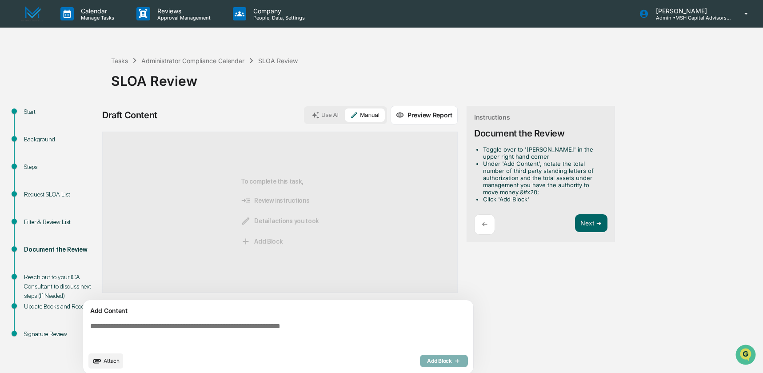
click at [110, 362] on span "Attach" at bounding box center [112, 360] width 16 height 7
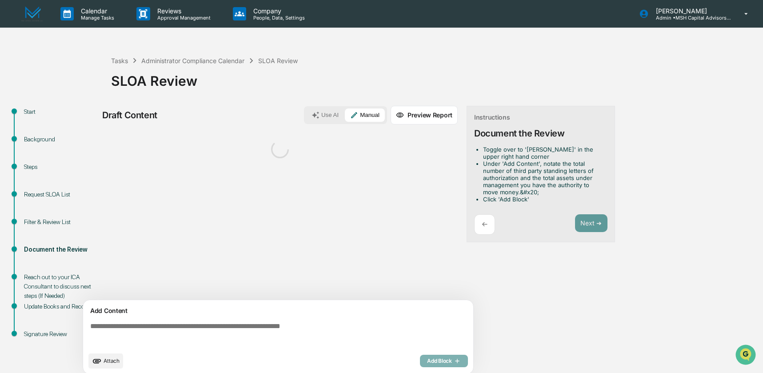
scroll to position [7, 0]
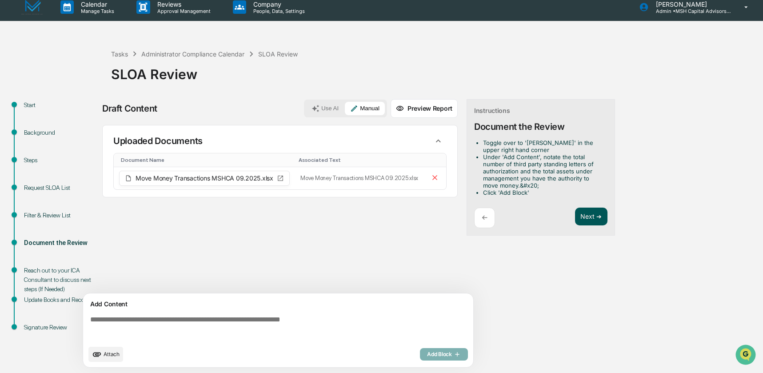
click at [582, 217] on button "Next ➔" at bounding box center [591, 217] width 32 height 18
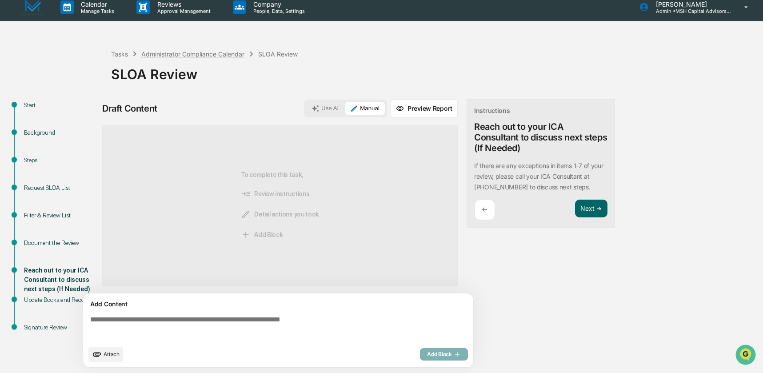
click at [190, 55] on div "Administrator Compliance Calendar" at bounding box center [192, 54] width 103 height 8
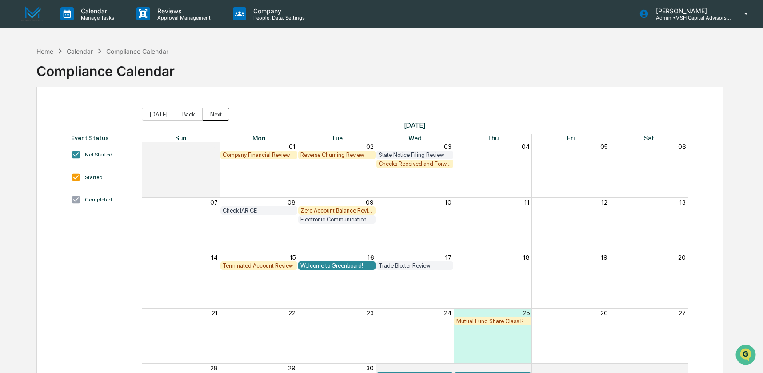
click at [216, 117] on button "Next" at bounding box center [216, 114] width 27 height 13
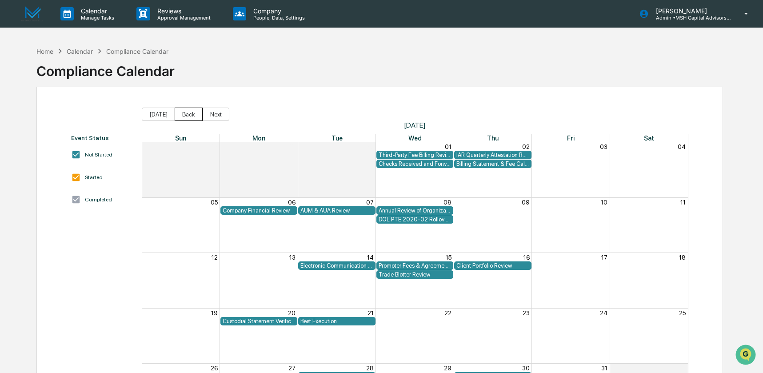
click at [186, 116] on button "Back" at bounding box center [189, 114] width 28 height 13
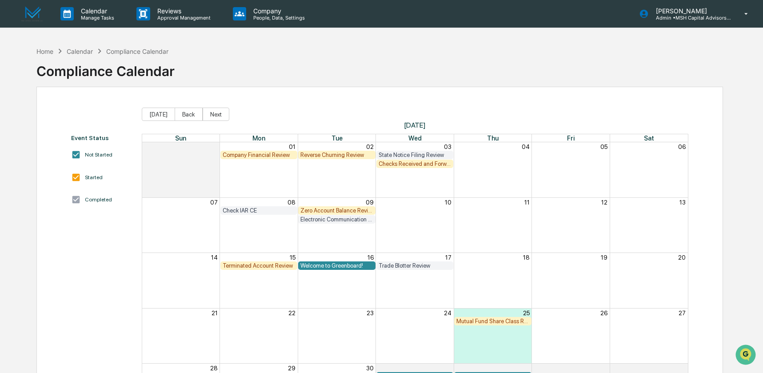
click at [424, 86] on div "Home Calendar Compliance Calendar Compliance Calendar" at bounding box center [379, 64] width 687 height 44
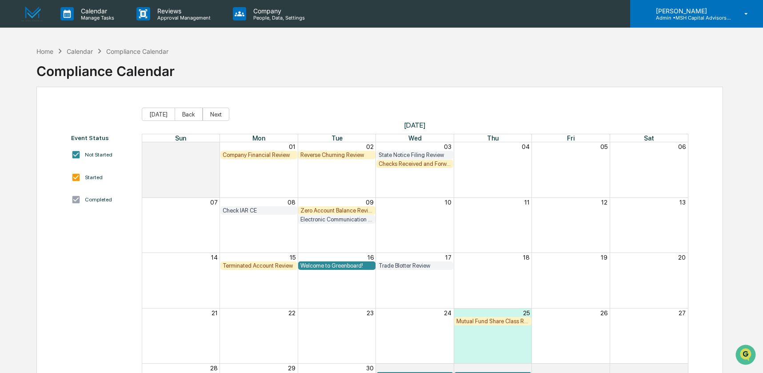
click at [681, 16] on p "Admin • MSH Capital Advisors LLC - RIA" at bounding box center [690, 18] width 83 height 6
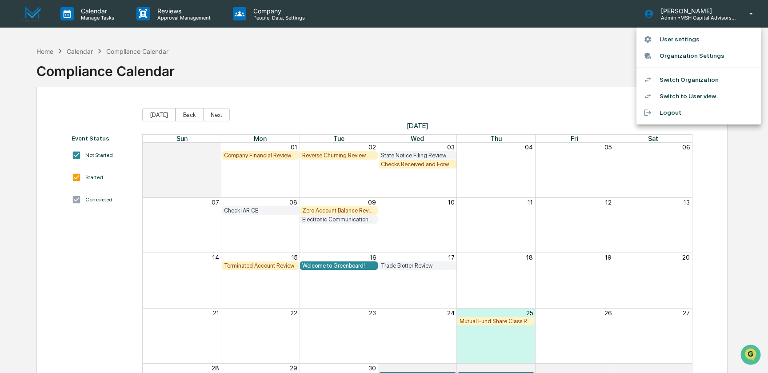
click at [674, 80] on li "Switch Organization" at bounding box center [698, 80] width 124 height 16
